Goal: Transaction & Acquisition: Purchase product/service

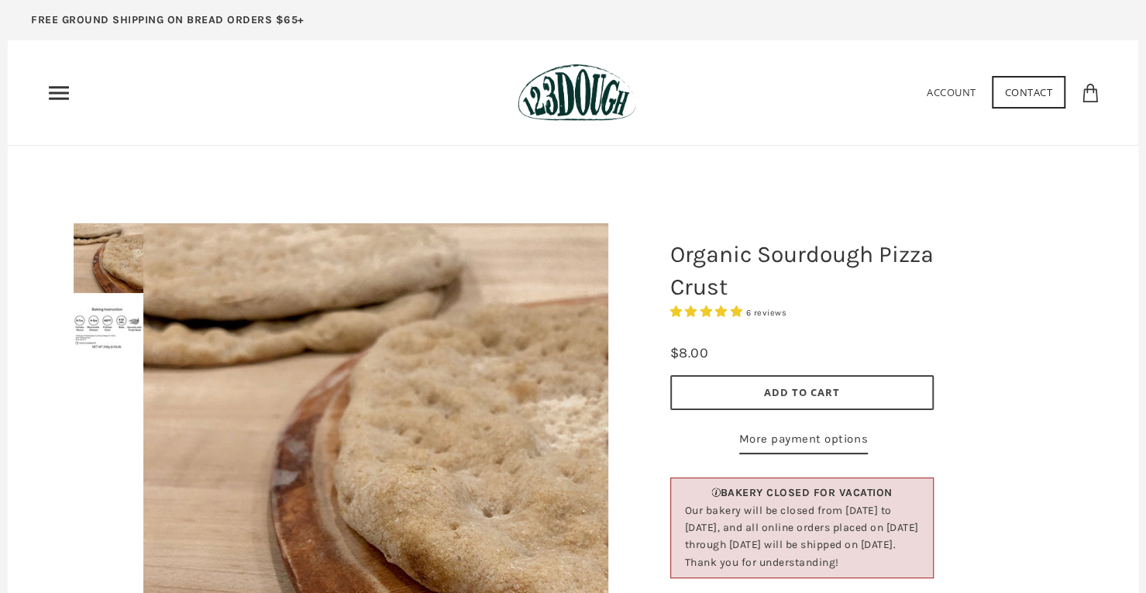
click at [66, 92] on use "Primary" at bounding box center [59, 92] width 20 height 13
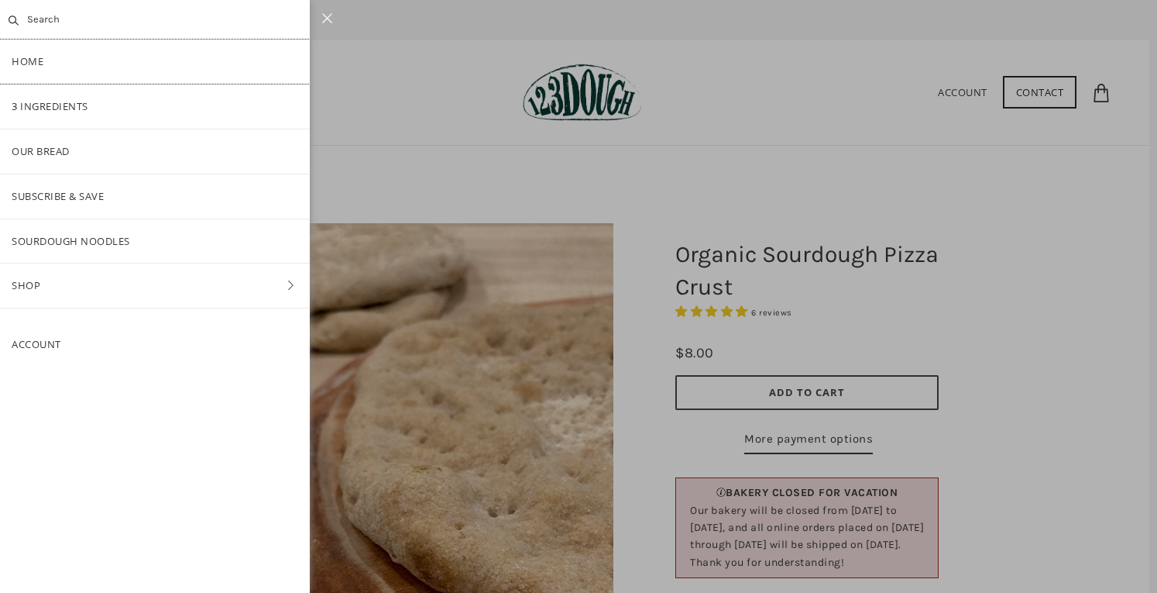
click at [80, 68] on link "Home" at bounding box center [155, 62] width 310 height 44
click at [70, 151] on link "Our Bread" at bounding box center [155, 151] width 310 height 44
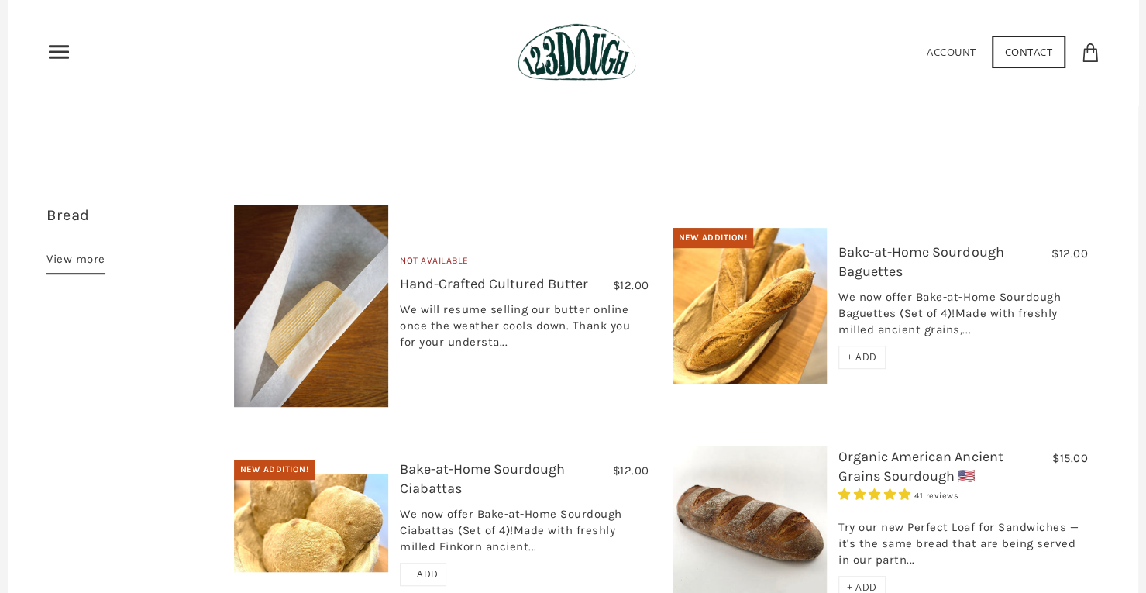
scroll to position [310, 0]
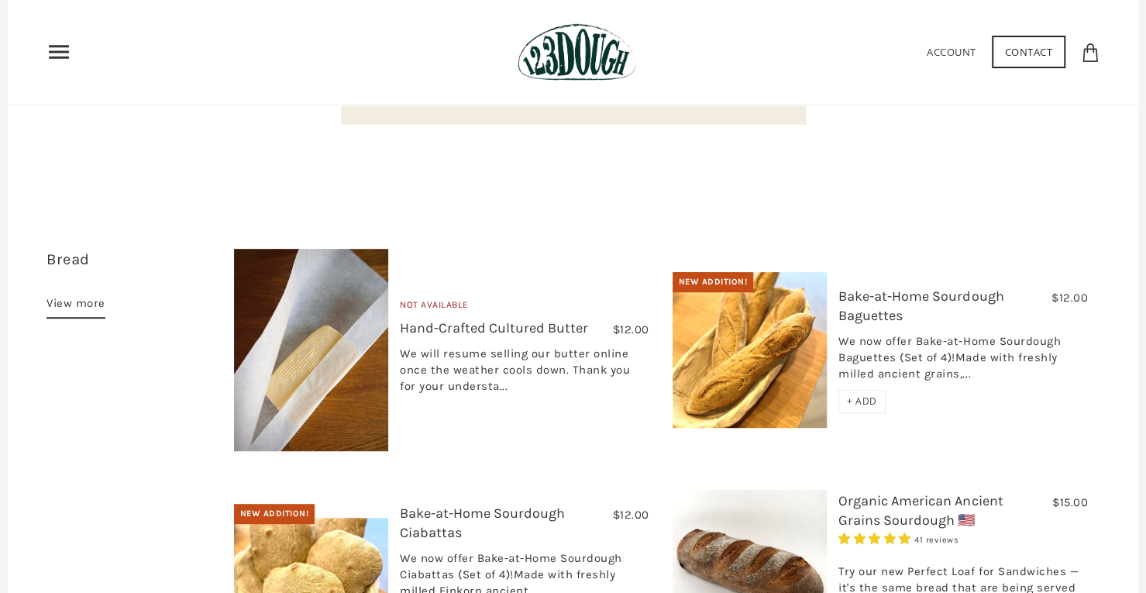
click at [866, 394] on span "+ ADD" at bounding box center [862, 400] width 30 height 13
click at [881, 50] on link "Account" at bounding box center [890, 52] width 50 height 14
